Goal: Task Accomplishment & Management: Manage account settings

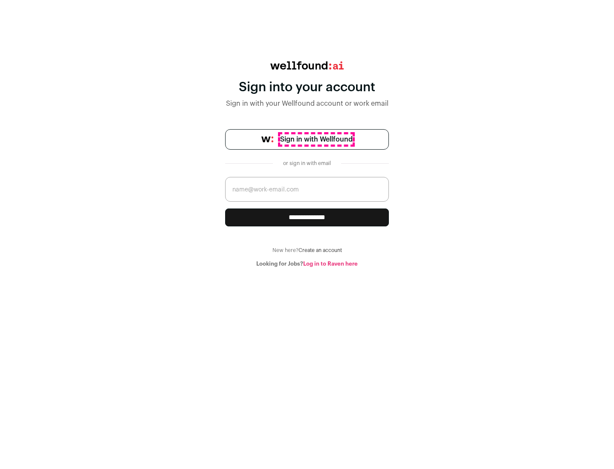
click at [316, 139] on span "Sign in with Wellfound" at bounding box center [316, 139] width 72 height 10
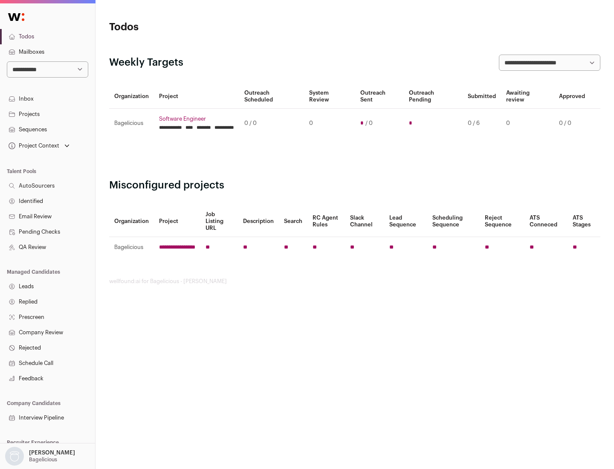
click at [47, 114] on link "Projects" at bounding box center [47, 114] width 95 height 15
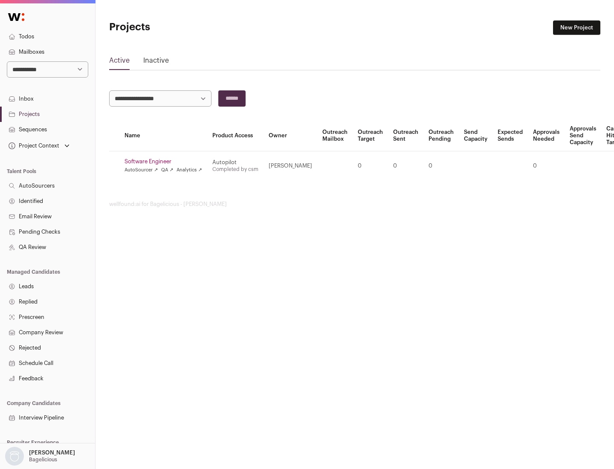
click at [166, 162] on link "Software Engineer" at bounding box center [163, 161] width 78 height 7
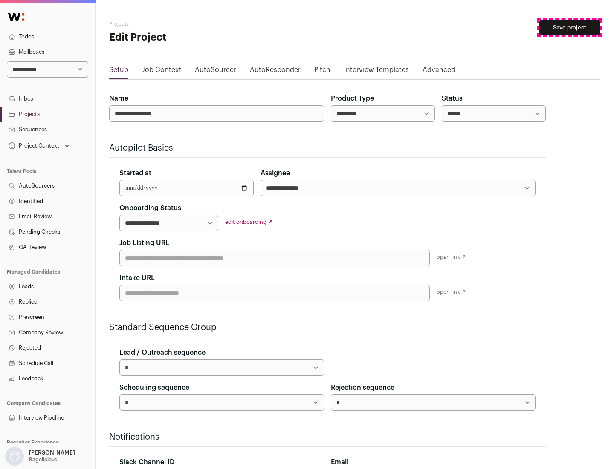
click at [570, 28] on button "Save project" at bounding box center [569, 27] width 61 height 14
